Goal: Answer question/provide support: Answer question/provide support

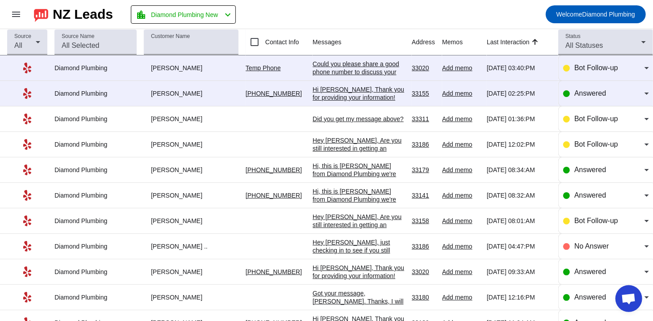
click at [351, 97] on div "Hi [PERSON_NAME], Thank you for providing your information! We'll get back to y…" at bounding box center [359, 101] width 92 height 32
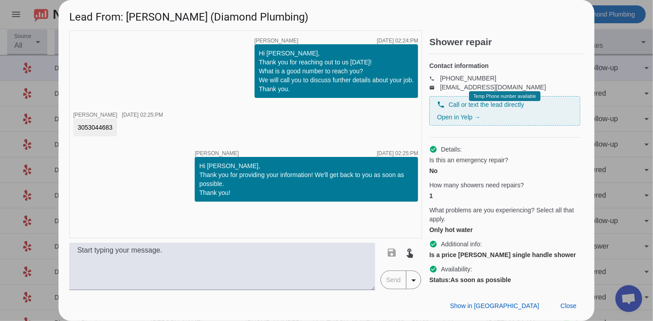
drag, startPoint x: 113, startPoint y: 125, endPoint x: 69, endPoint y: 123, distance: 43.4
click at [69, 123] on div "timer close [PERSON_NAME] [DATE] 02:24:PM Hi [PERSON_NAME], Thank you for reach…" at bounding box center [245, 134] width 353 height 208
copy div "3053044683"
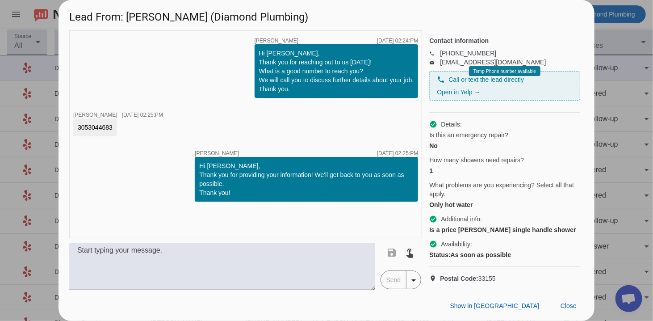
scroll to position [40, 0]
drag, startPoint x: 431, startPoint y: 222, endPoint x: 542, endPoint y: 219, distance: 110.4
click at [542, 225] on div "Is a price [PERSON_NAME] single handle shower" at bounding box center [505, 229] width 151 height 9
copy div "s a price [PERSON_NAME] single handle shower"
click at [511, 225] on div "Is a price [PERSON_NAME] single handle shower" at bounding box center [505, 229] width 151 height 9
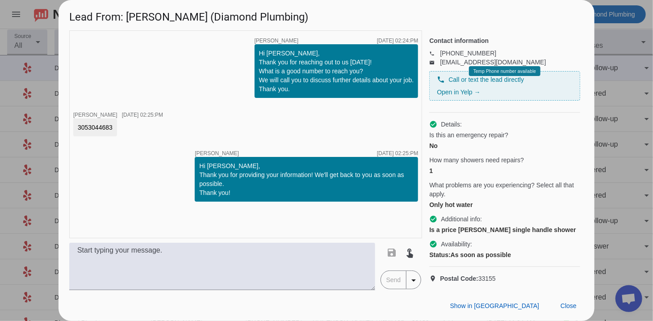
click at [489, 225] on div "Is a price [PERSON_NAME] single handle shower" at bounding box center [505, 229] width 151 height 9
drag, startPoint x: 457, startPoint y: 222, endPoint x: 544, endPoint y: 221, distance: 86.7
click at [544, 225] on div "Is a price [PERSON_NAME] single handle shower" at bounding box center [505, 229] width 151 height 9
copy div "[PERSON_NAME] single handle shower"
drag, startPoint x: 95, startPoint y: 192, endPoint x: 379, endPoint y: 191, distance: 284.3
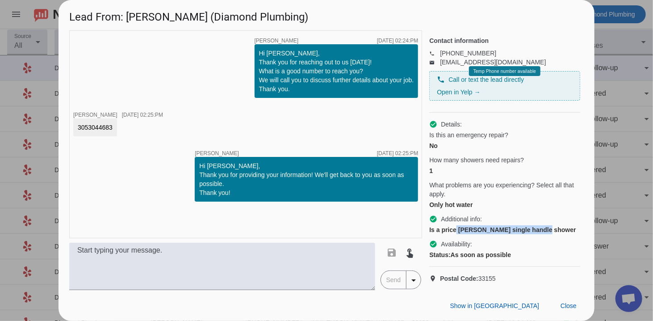
click at [95, 192] on div "timer close [PERSON_NAME] [DATE] 02:24:PM Hi [PERSON_NAME], Thank you for reach…" at bounding box center [245, 134] width 353 height 208
click at [570, 299] on span at bounding box center [569, 306] width 30 height 16
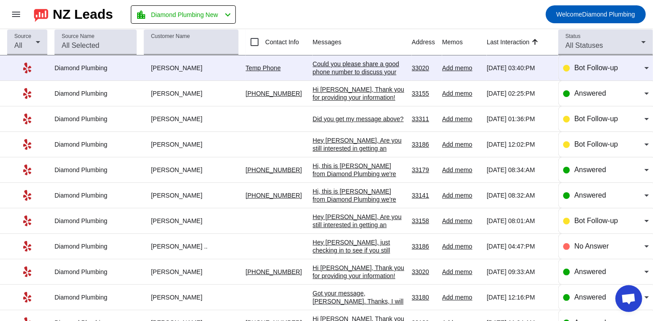
click at [330, 70] on div "Could you please share a good phone number to discuss your request in more deta…" at bounding box center [359, 72] width 92 height 24
